Goal: Task Accomplishment & Management: Manage account settings

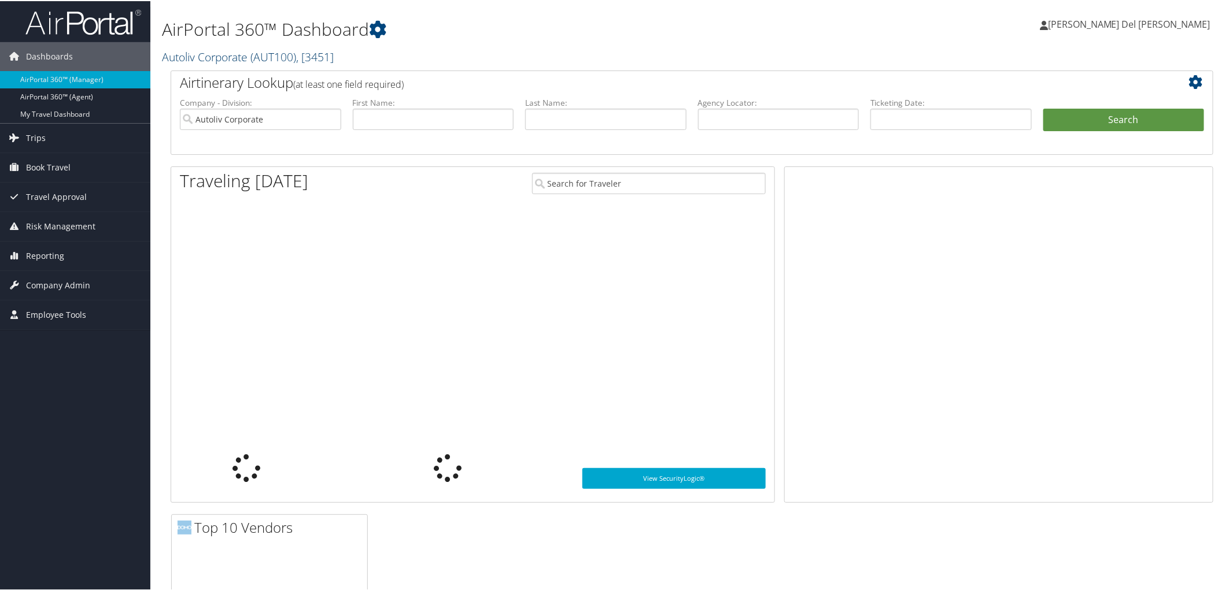
click at [270, 56] on span "( AUT100 )" at bounding box center [273, 56] width 46 height 16
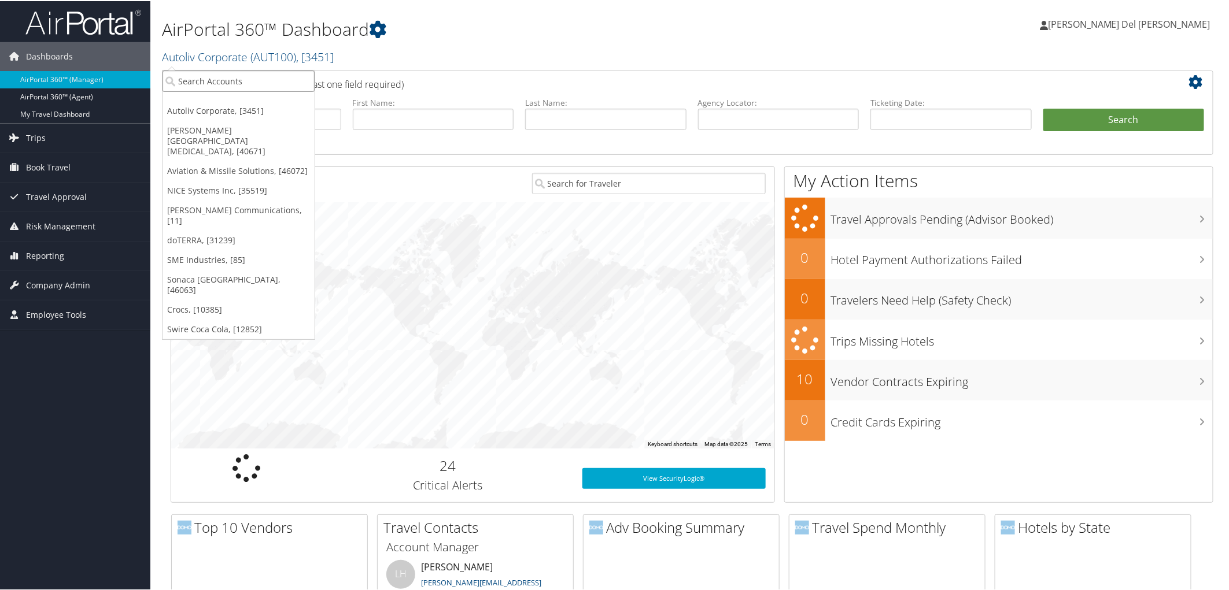
click at [239, 83] on input "search" at bounding box center [239, 79] width 152 height 21
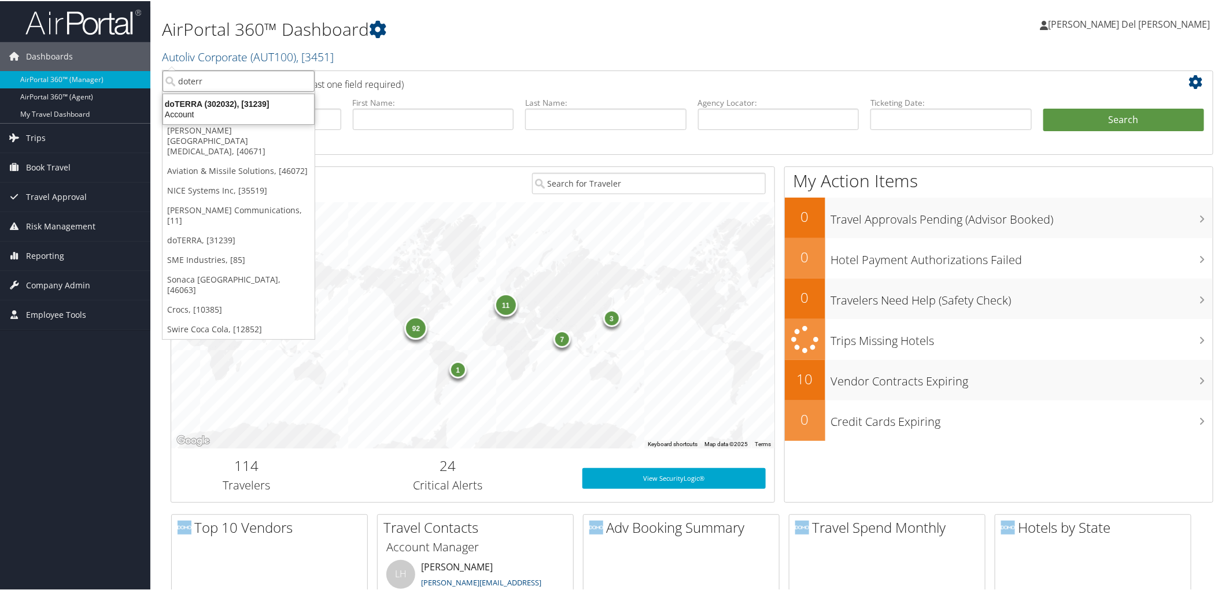
type input "doterra"
click at [217, 108] on div "Account" at bounding box center [238, 113] width 165 height 10
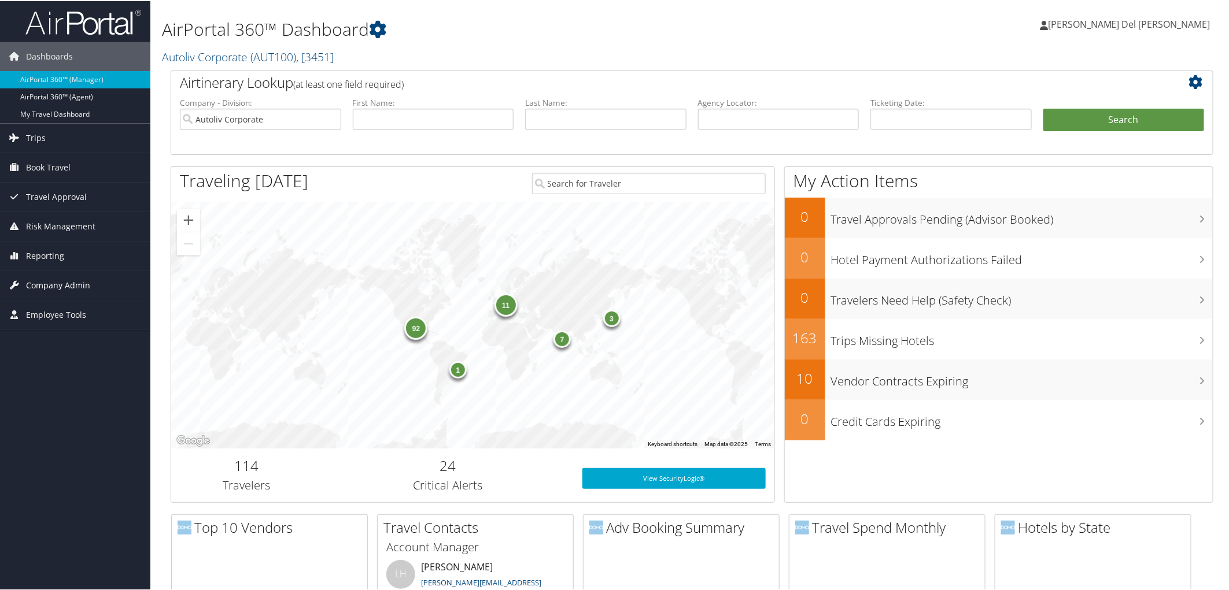
click at [71, 287] on span "Company Admin" at bounding box center [58, 284] width 64 height 29
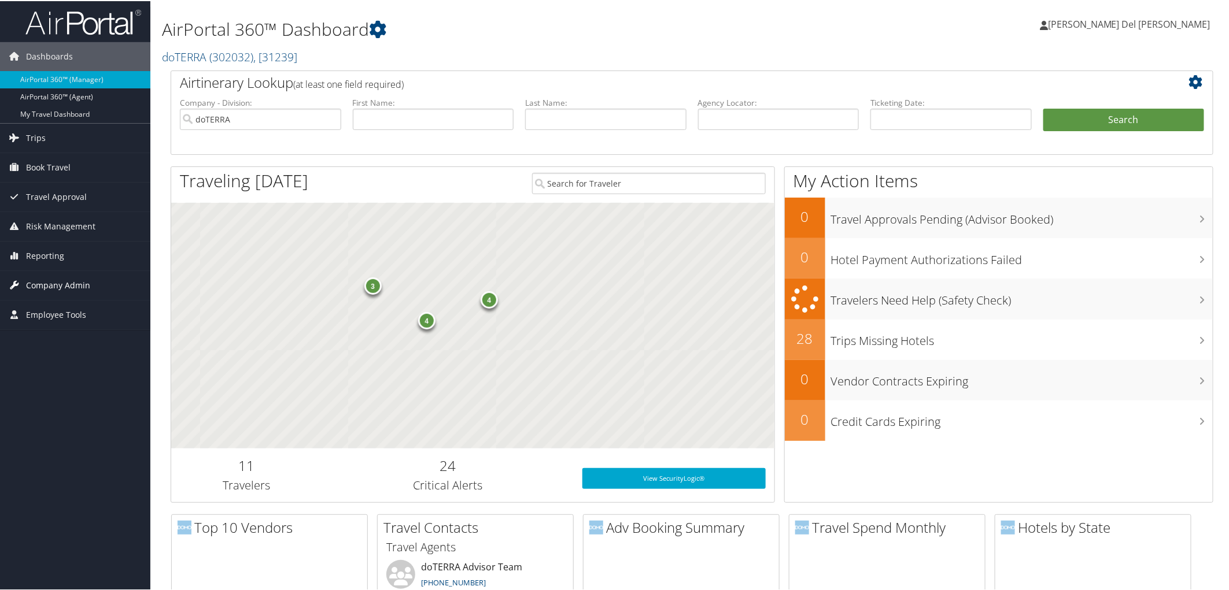
click at [57, 286] on span "Company Admin" at bounding box center [58, 284] width 64 height 29
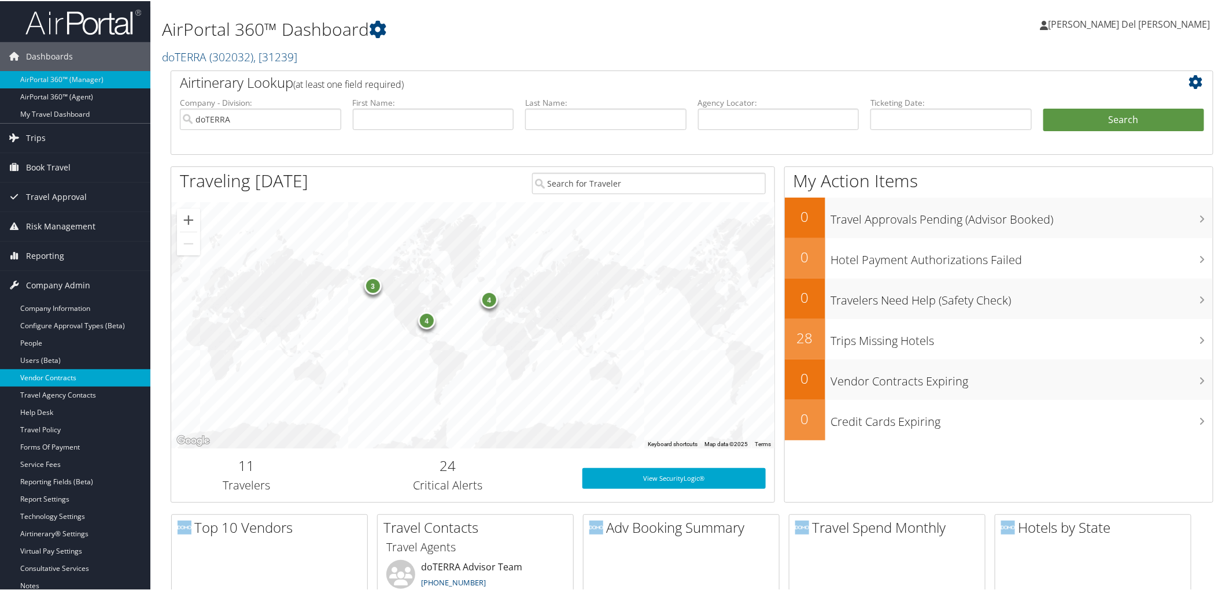
click at [58, 376] on link "Vendor Contracts" at bounding box center [75, 376] width 150 height 17
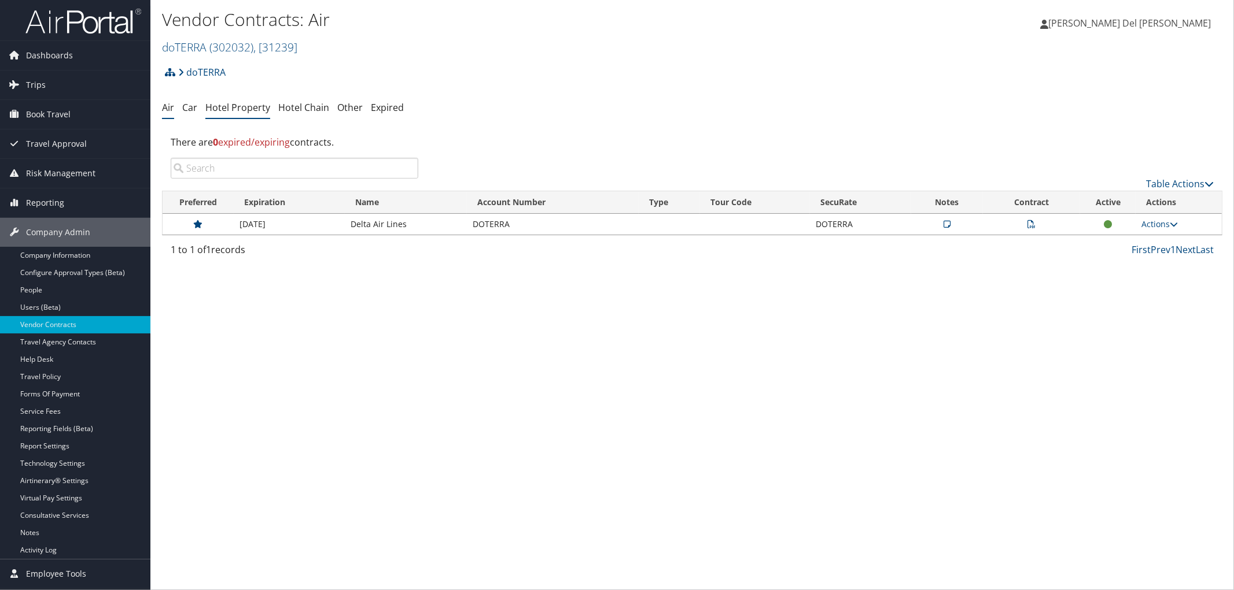
click at [243, 111] on link "Hotel Property" at bounding box center [237, 107] width 65 height 13
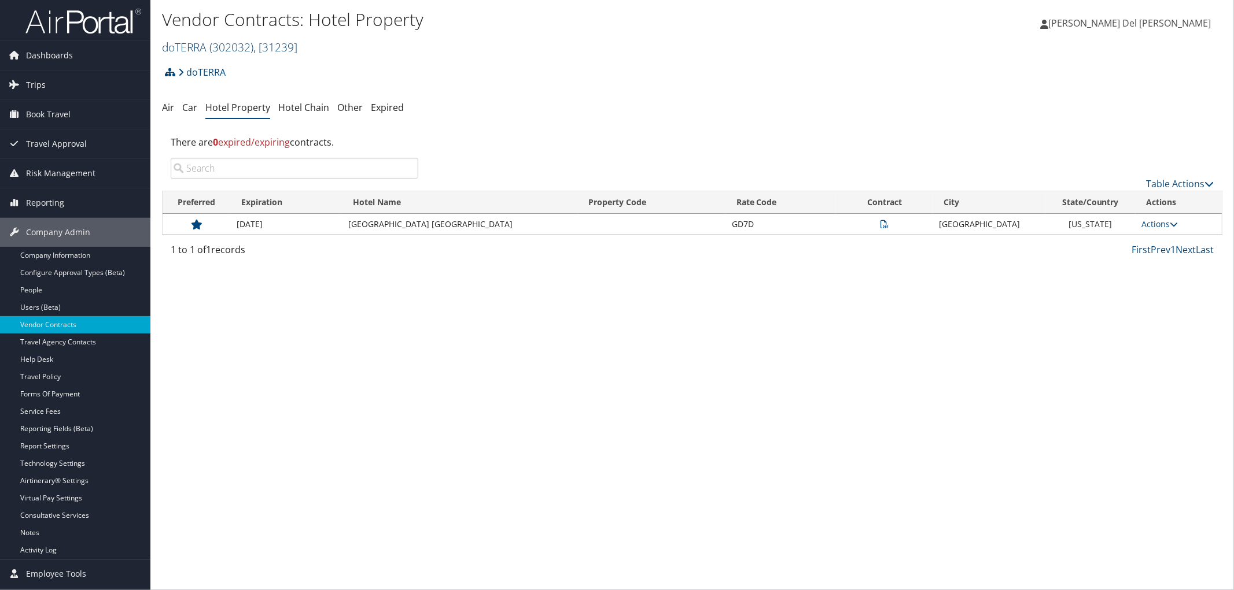
click at [211, 50] on link "doTERRA ( 302032 ) , [ 31239 ]" at bounding box center [229, 47] width 135 height 16
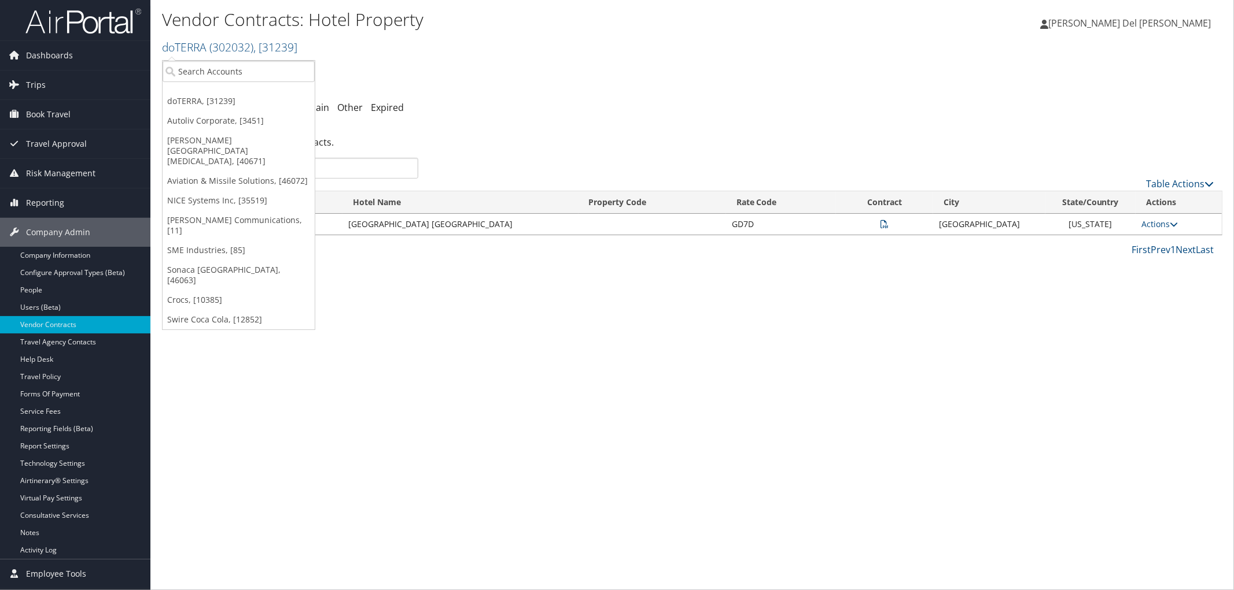
click at [515, 27] on h1 "Vendor Contracts: Hotel Property" at bounding box center [515, 20] width 707 height 24
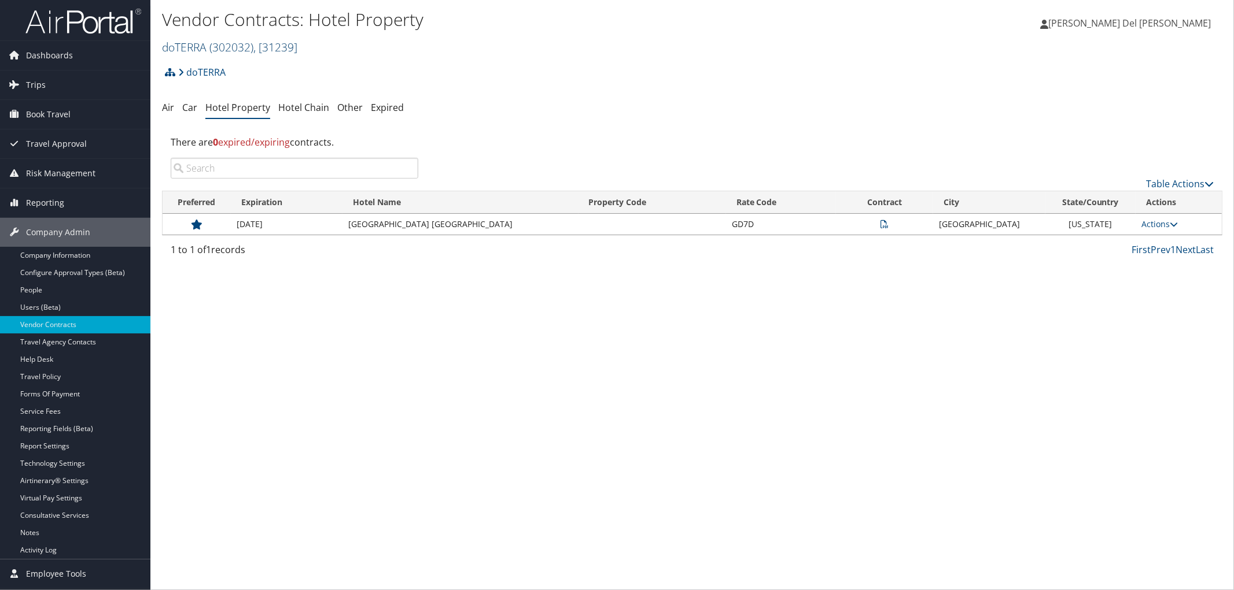
click at [274, 46] on span ", [ 31239 ]" at bounding box center [275, 47] width 44 height 16
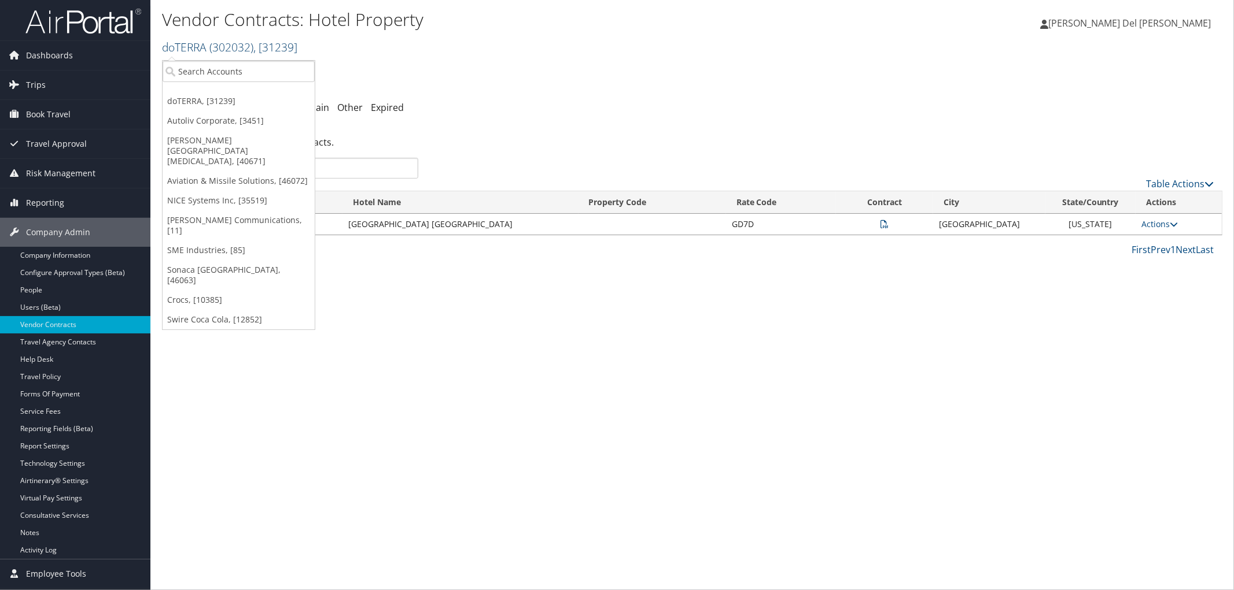
click at [205, 50] on link "doTERRA ( 302032 ) , [ 31239 ]" at bounding box center [229, 47] width 135 height 16
click at [204, 65] on input "search" at bounding box center [239, 71] width 152 height 21
type input "healthequity"
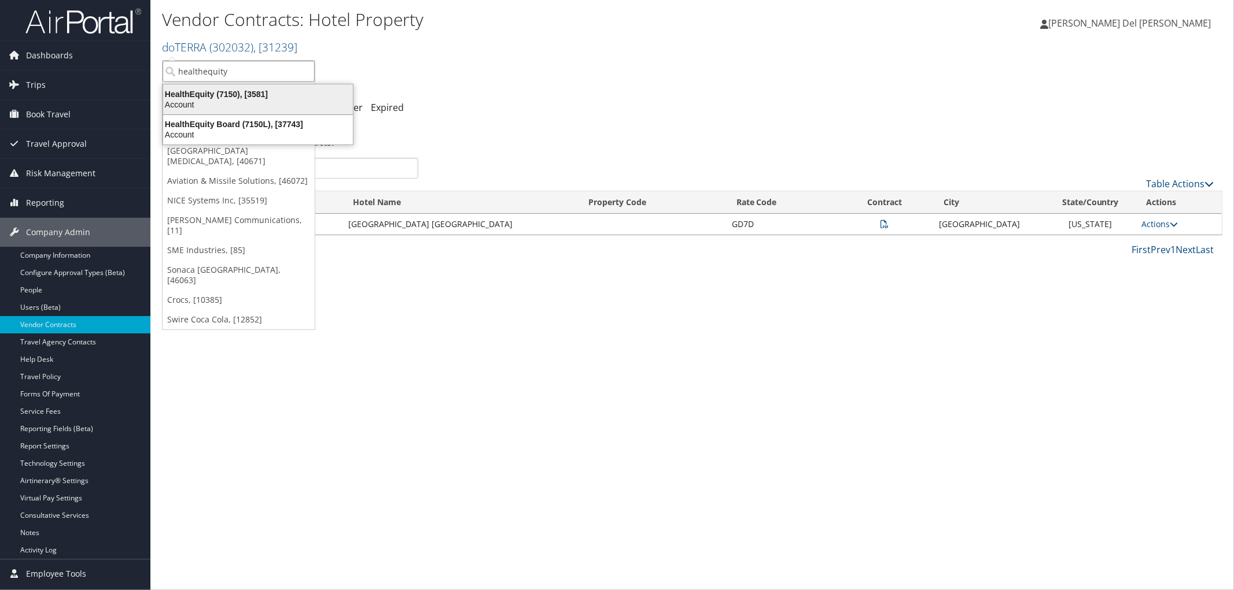
click at [224, 94] on div "HealthEquity (7150), [3581]" at bounding box center [258, 94] width 204 height 10
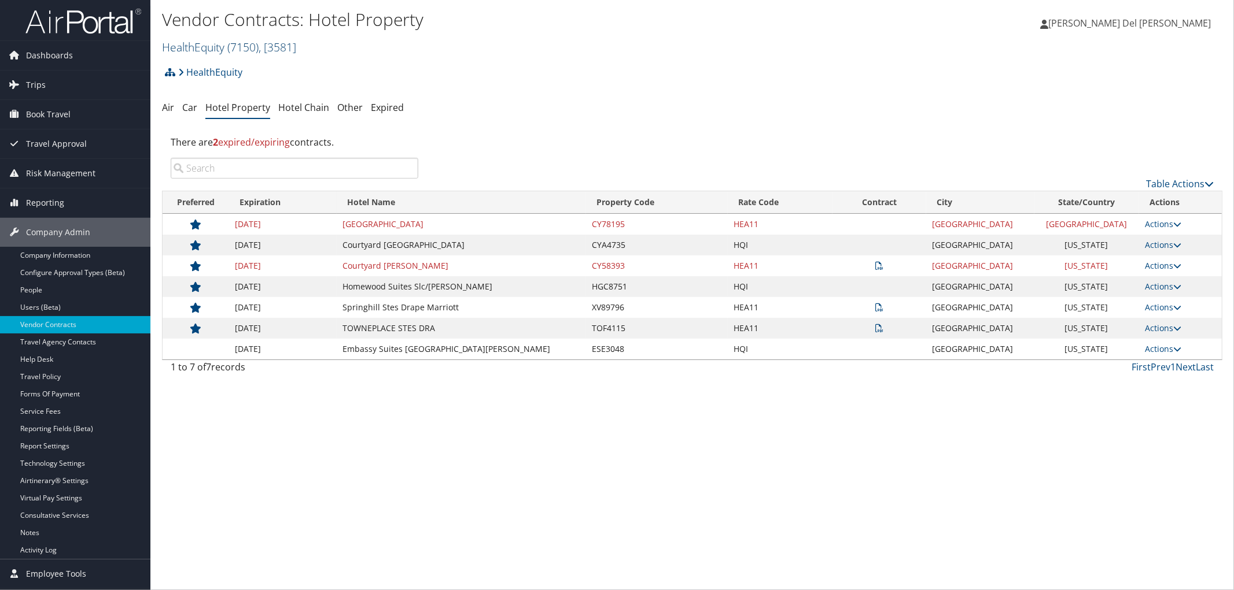
click at [241, 49] on span "( 7150 )" at bounding box center [242, 47] width 31 height 16
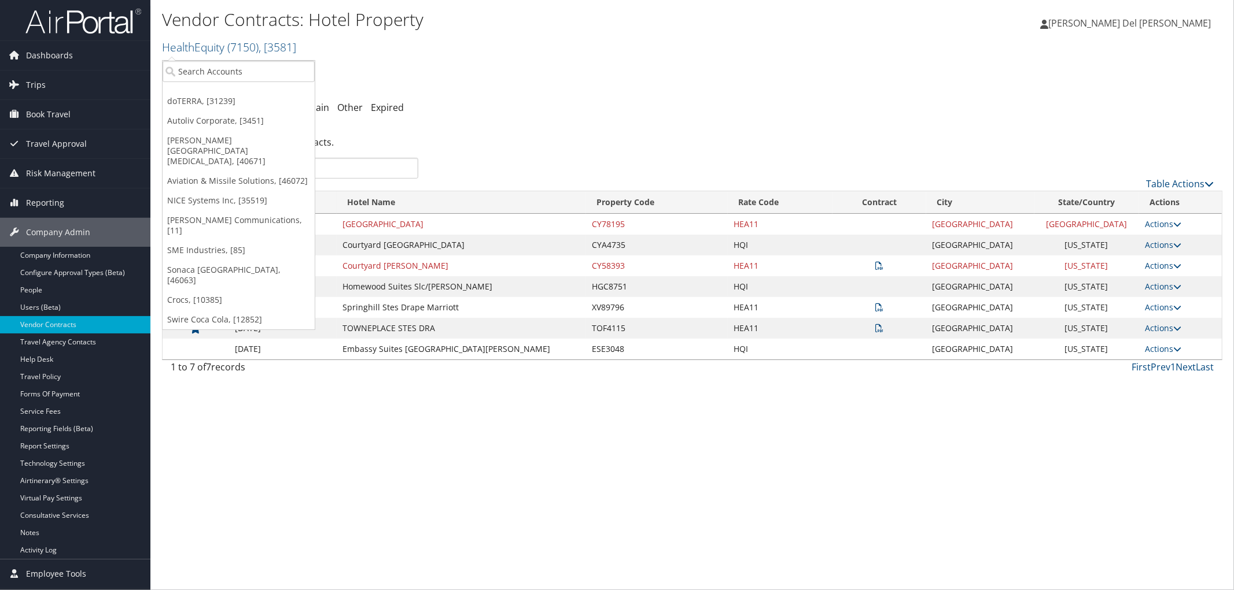
click at [617, 29] on h1 "Vendor Contracts: Hotel Property" at bounding box center [515, 20] width 707 height 24
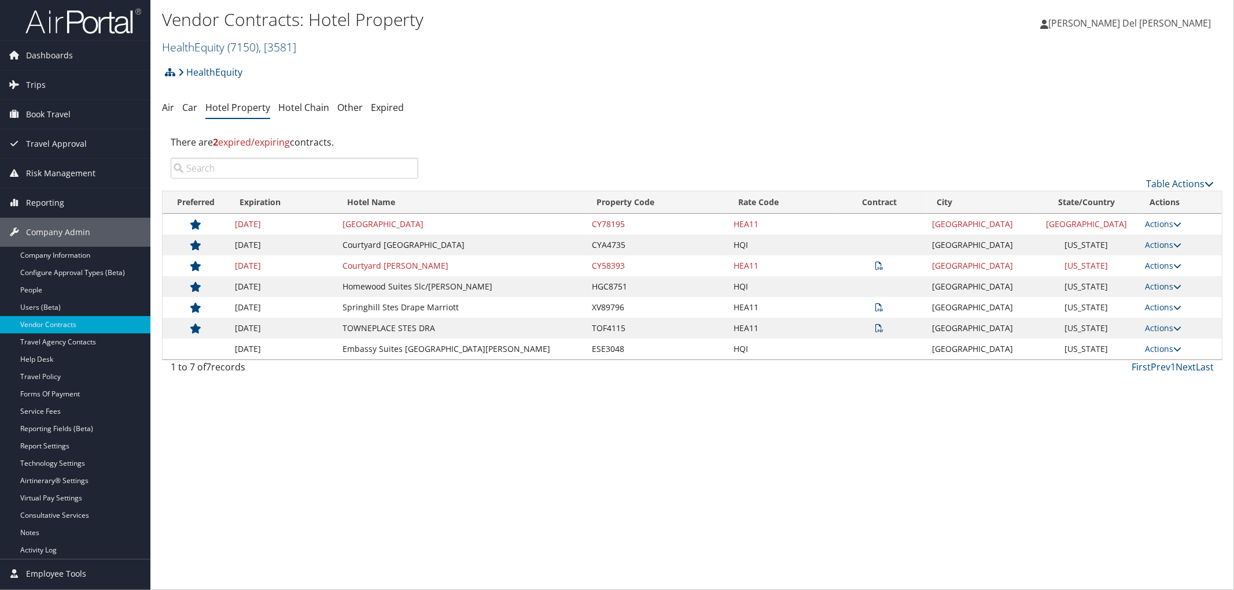
click at [222, 54] on link "HealthEquity ( 7150 ) , [ 3581 ]" at bounding box center [229, 47] width 134 height 16
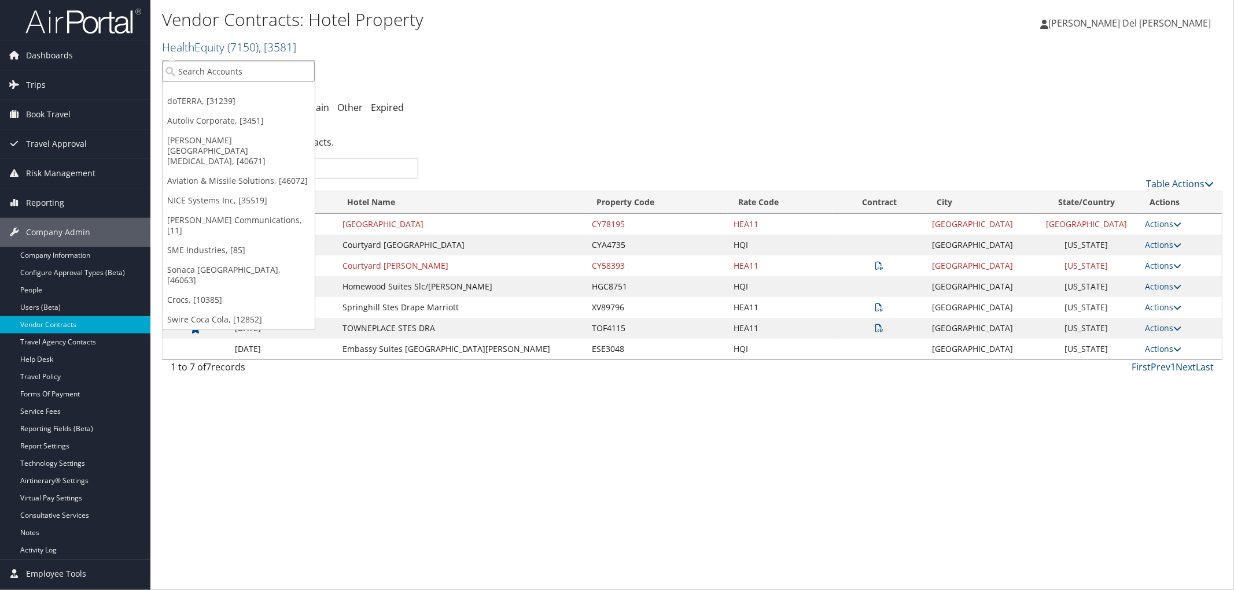
click at [217, 73] on input "search" at bounding box center [239, 71] width 152 height 21
click at [494, 82] on div "HealthEquity Account Structure HealthEquity (7150) ACTIVE Create Child × Create…" at bounding box center [692, 76] width 1060 height 31
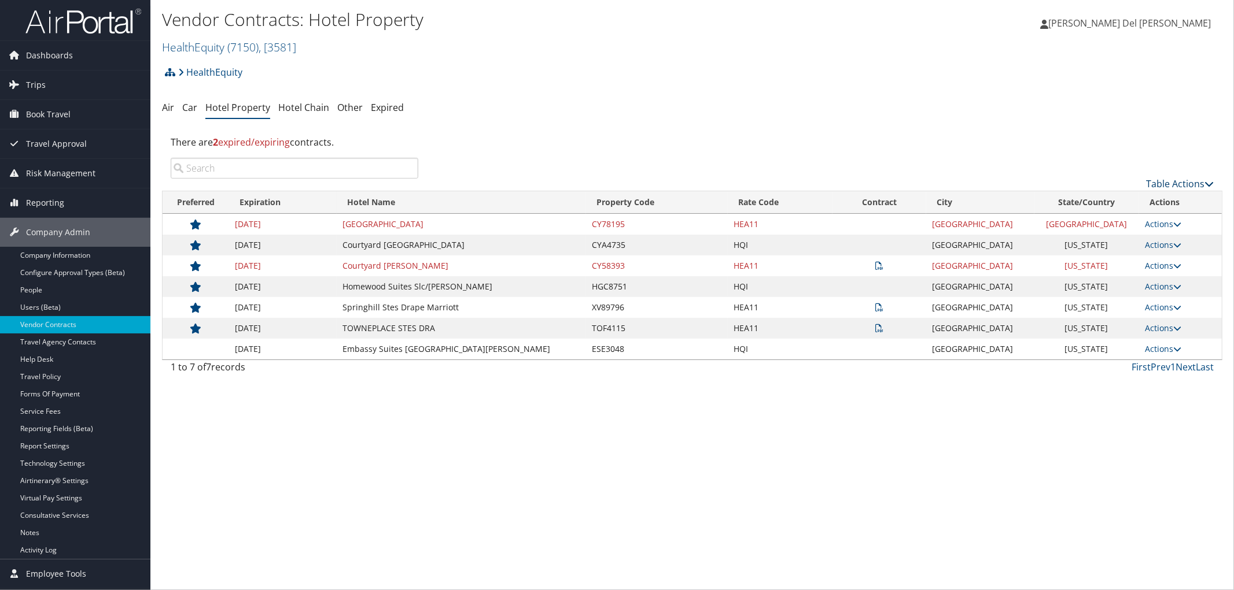
click at [1149, 187] on link "Table Actions" at bounding box center [1180, 184] width 68 height 13
click at [1113, 230] on link "Download Report" at bounding box center [1141, 227] width 152 height 20
click at [192, 49] on link "HealthEquity ( 7150 ) , [ 3581 ]" at bounding box center [229, 47] width 134 height 16
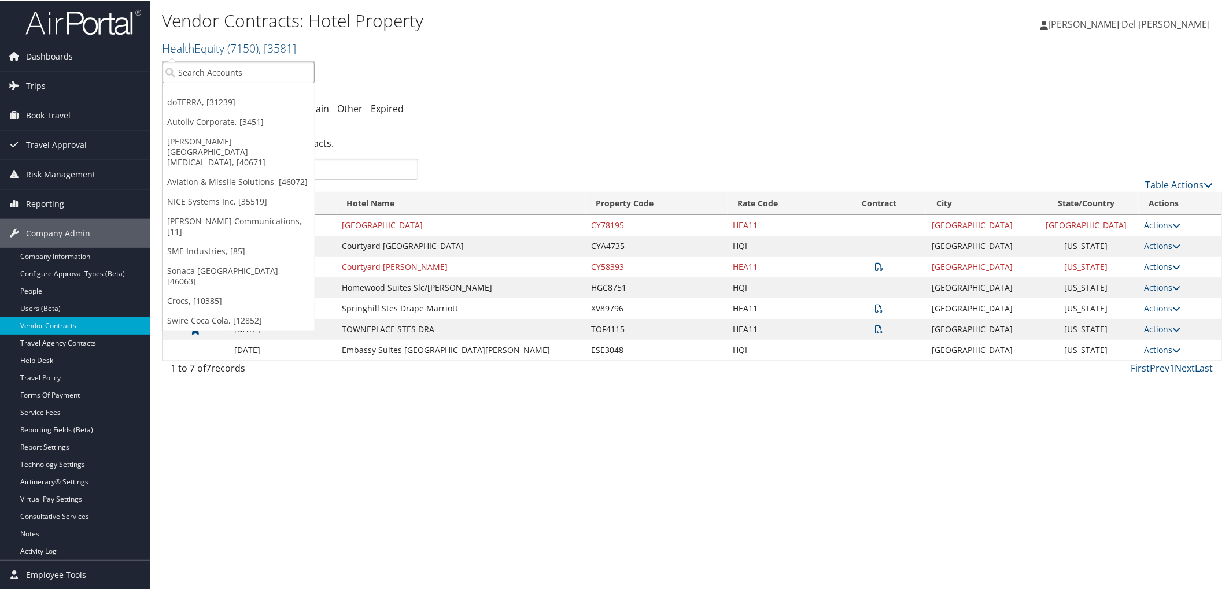
click at [193, 71] on input "search" at bounding box center [239, 71] width 152 height 21
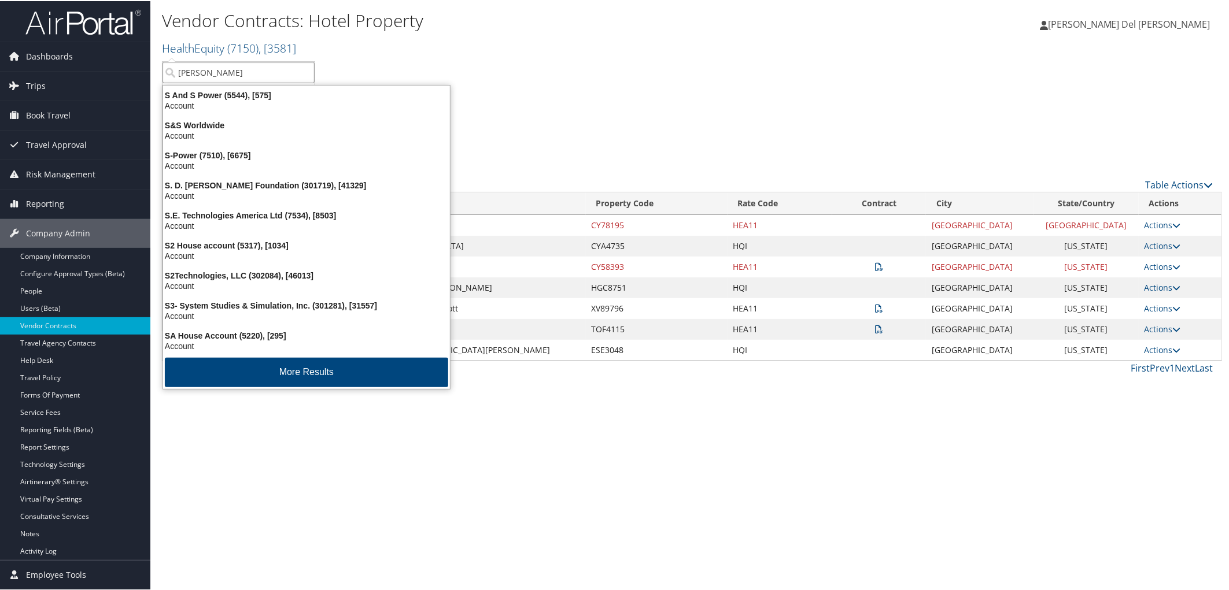
type input "Smith"
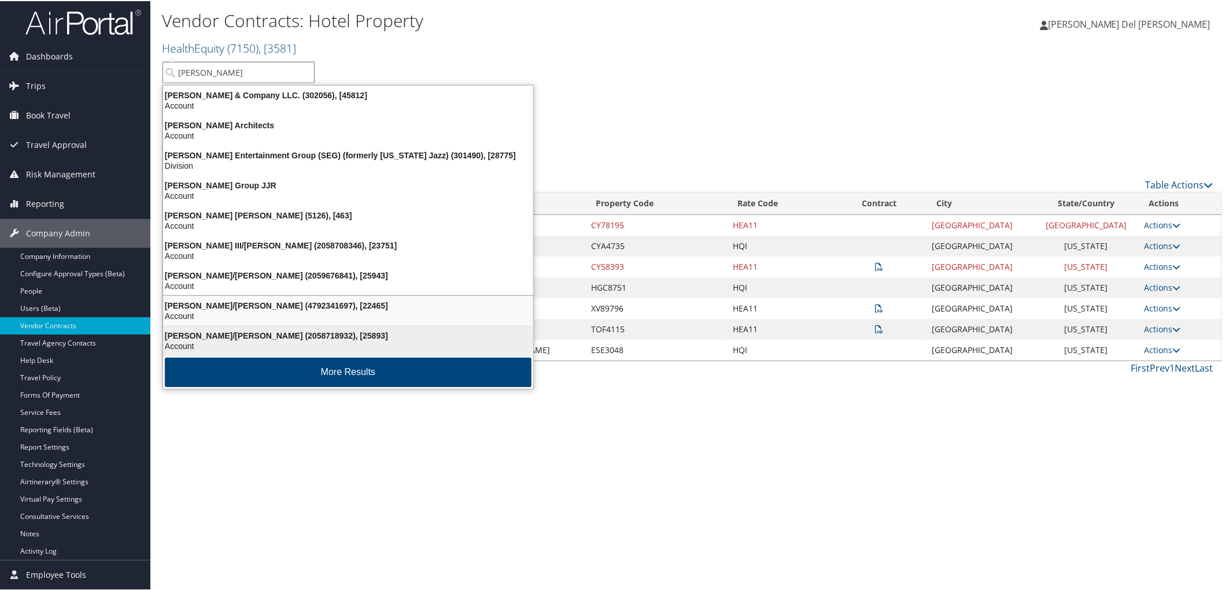
scroll to position [16, 0]
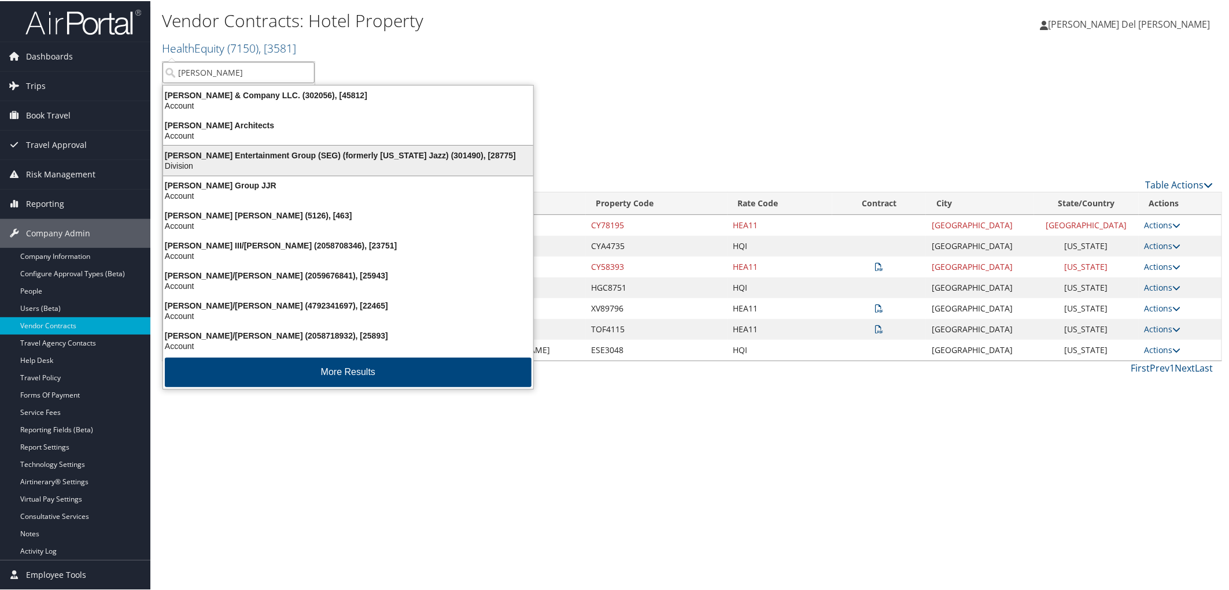
click at [259, 160] on div "Division" at bounding box center [348, 165] width 384 height 10
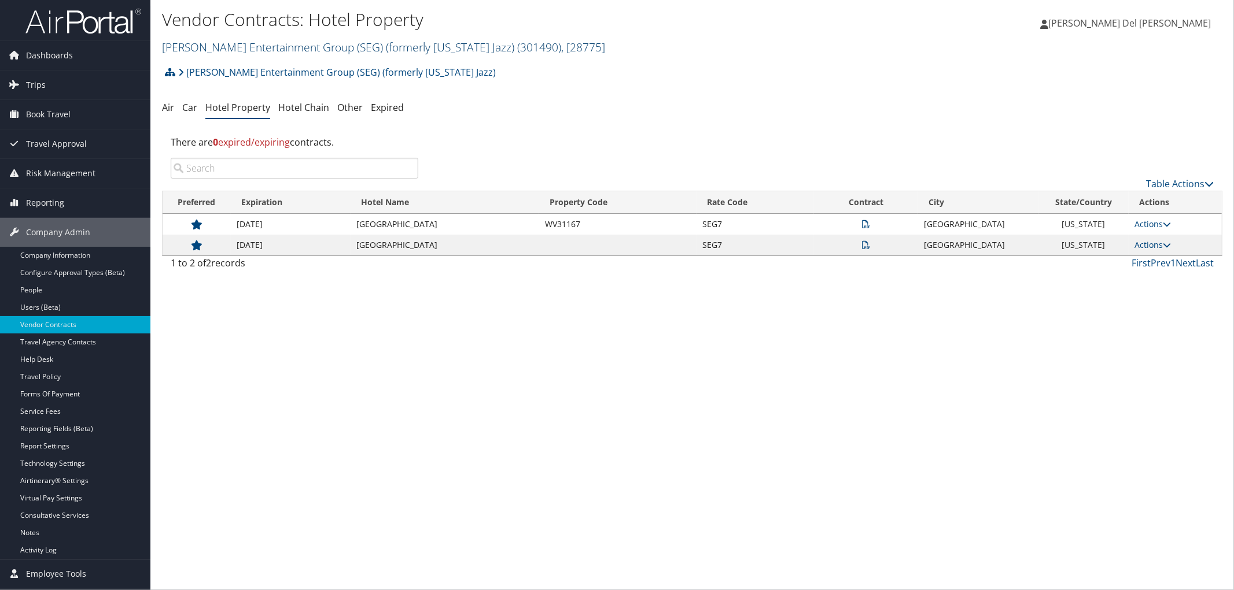
click at [312, 48] on link "[PERSON_NAME] Entertainment Group (SEG) (formerly [US_STATE] Jazz) ( 301490 ) ,…" at bounding box center [383, 47] width 443 height 16
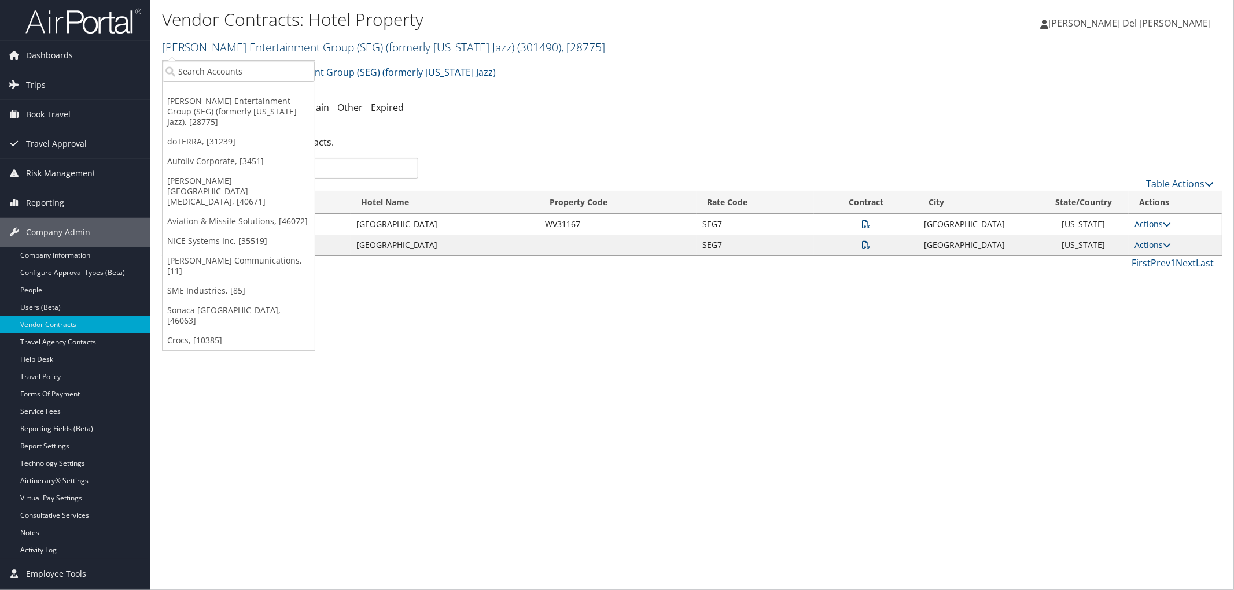
click at [252, 50] on link "[PERSON_NAME] Entertainment Group (SEG) (formerly [US_STATE] Jazz) ( 301490 ) ,…" at bounding box center [383, 47] width 443 height 16
click at [242, 70] on input "search" at bounding box center [239, 71] width 152 height 21
type input "nice"
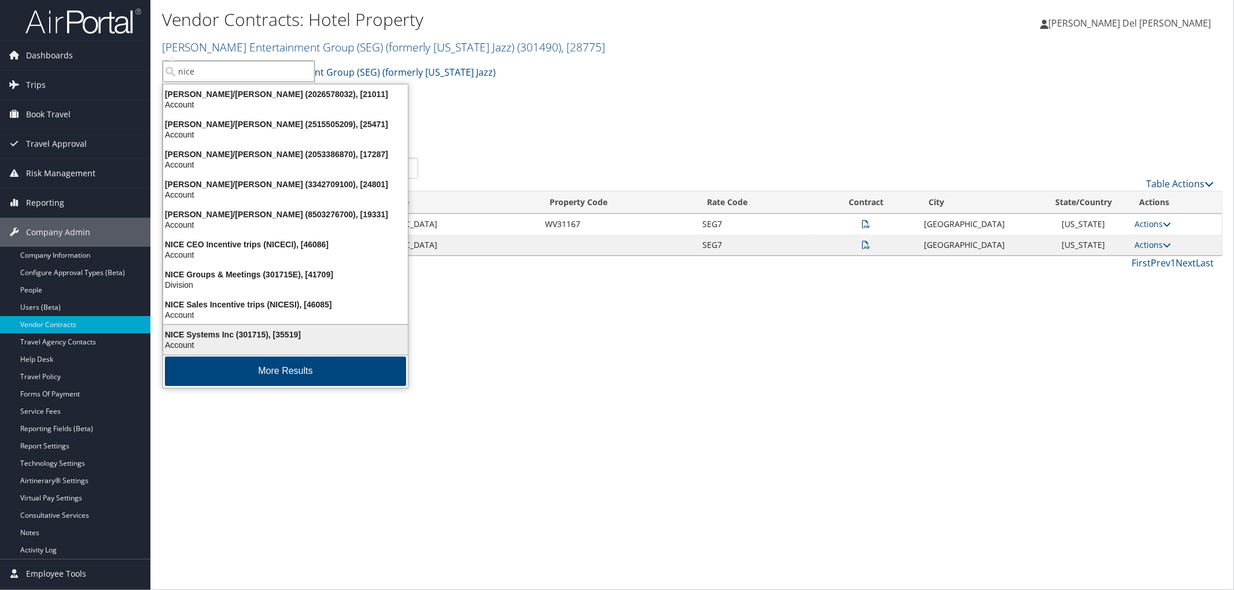
click at [224, 340] on div "NICE Systems Inc (301715), [35519]" at bounding box center [285, 335] width 259 height 10
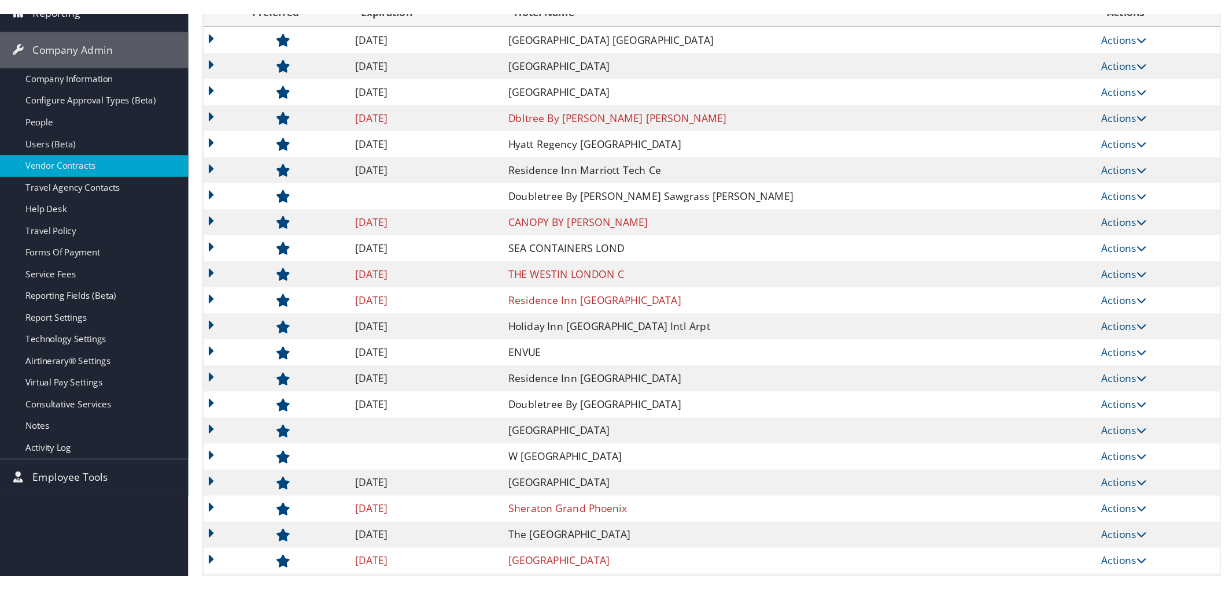
scroll to position [204, 0]
